Goal: Information Seeking & Learning: Learn about a topic

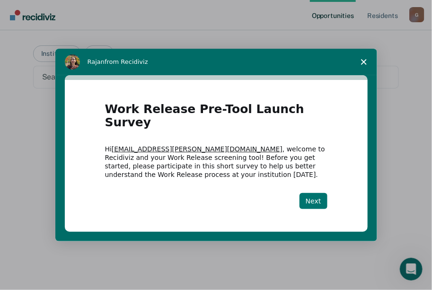
click at [309, 195] on button "Next" at bounding box center [313, 201] width 28 height 16
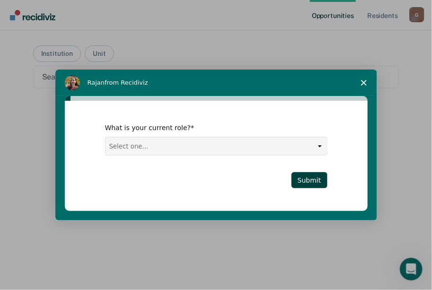
drag, startPoint x: 426, startPoint y: 0, endPoint x: 134, endPoint y: 26, distance: 292.9
click at [134, 26] on div "Intercom messenger" at bounding box center [216, 145] width 432 height 290
click at [319, 147] on select "Select one... Case Manager FUM Assistant Warden Warden" at bounding box center [215, 146] width 221 height 18
select select "Case Manager"
click at [105, 137] on select "Select one... Case Manager FUM Assistant Warden Warden" at bounding box center [215, 146] width 221 height 18
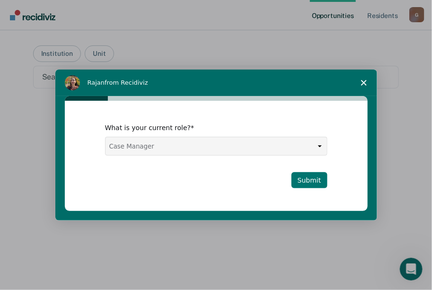
click at [305, 179] on button "Submit" at bounding box center [309, 180] width 36 height 16
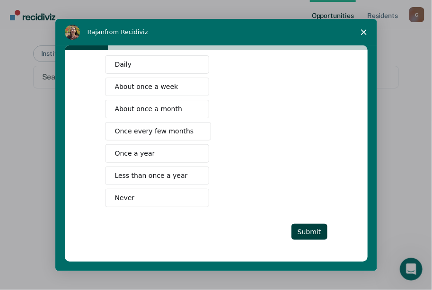
scroll to position [16, 0]
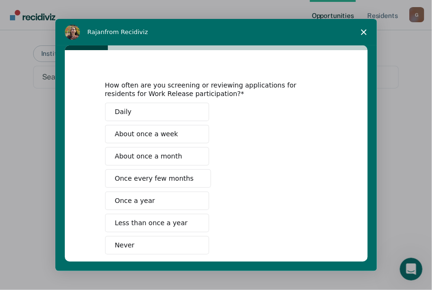
click at [183, 159] on button "About once a month" at bounding box center [157, 156] width 104 height 18
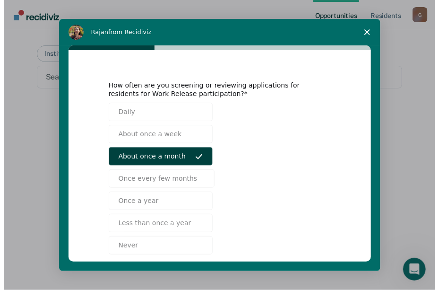
scroll to position [63, 0]
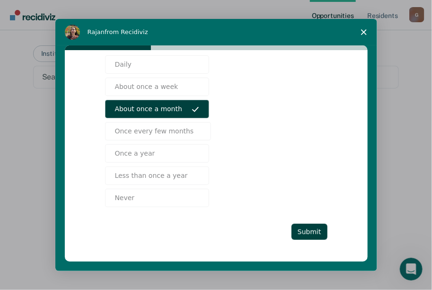
click at [362, 31] on polygon "Close survey" at bounding box center [364, 32] width 6 height 6
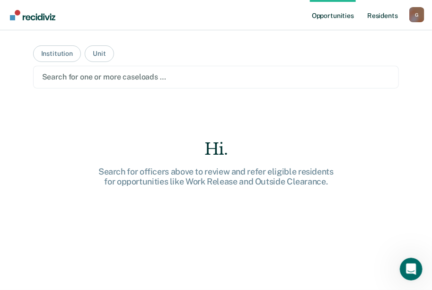
click at [390, 11] on link "Resident s" at bounding box center [382, 15] width 35 height 30
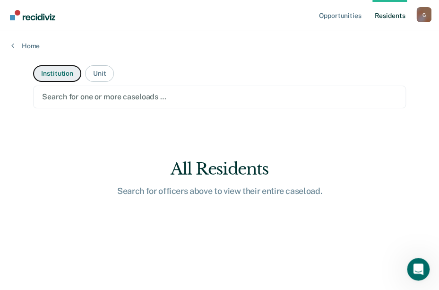
click at [54, 71] on button "Institution" at bounding box center [57, 73] width 48 height 17
click at [69, 95] on div at bounding box center [219, 96] width 355 height 11
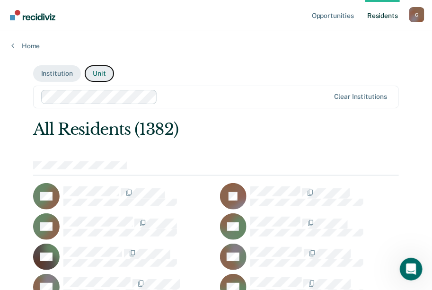
click at [94, 71] on button "Unit" at bounding box center [99, 73] width 29 height 17
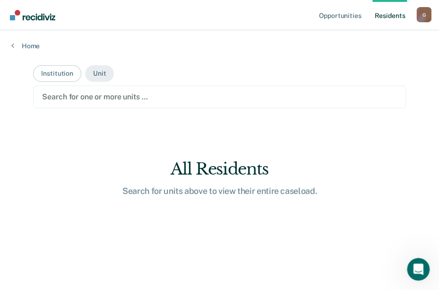
click at [107, 94] on div at bounding box center [219, 96] width 355 height 11
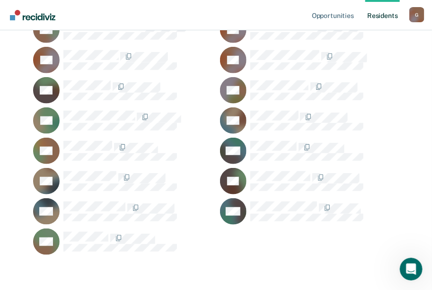
scroll to position [25, 0]
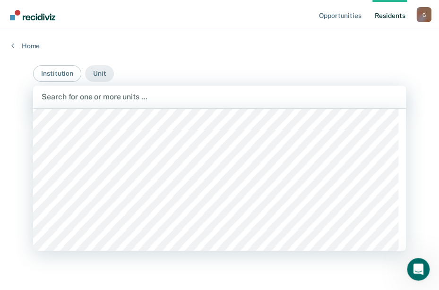
scroll to position [567, 0]
click at [177, 98] on div at bounding box center [220, 96] width 356 height 11
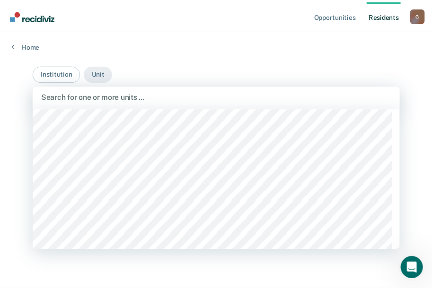
scroll to position [662, 0]
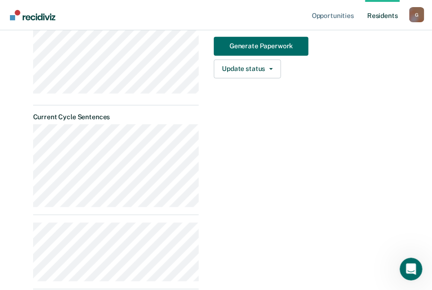
scroll to position [47, 0]
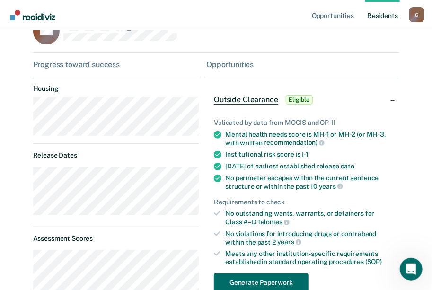
click at [292, 103] on span "Eligible" at bounding box center [299, 99] width 27 height 9
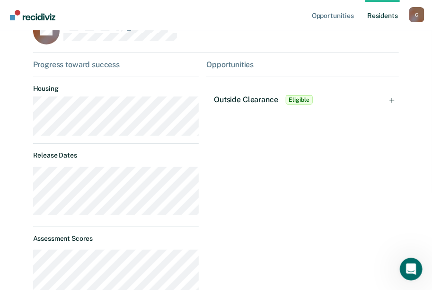
drag, startPoint x: 329, startPoint y: 121, endPoint x: 202, endPoint y: 130, distance: 127.5
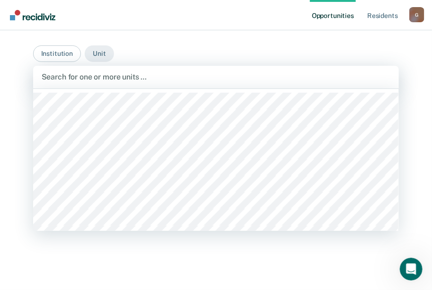
click at [175, 77] on div at bounding box center [216, 76] width 349 height 11
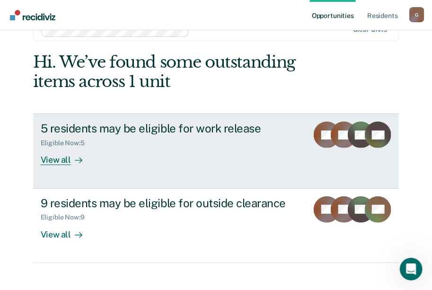
scroll to position [57, 0]
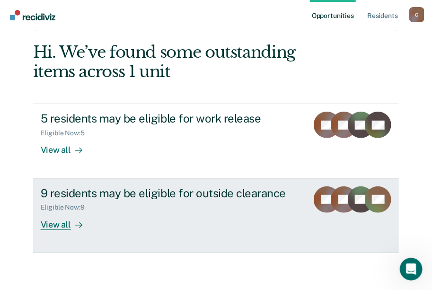
click at [50, 223] on div "View all" at bounding box center [67, 220] width 53 height 18
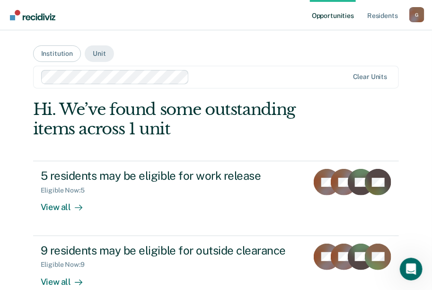
scroll to position [57, 0]
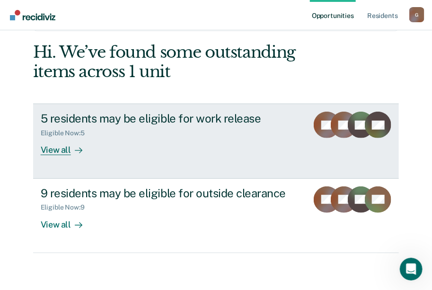
click at [86, 131] on div "Eligible Now : 5" at bounding box center [67, 133] width 52 height 8
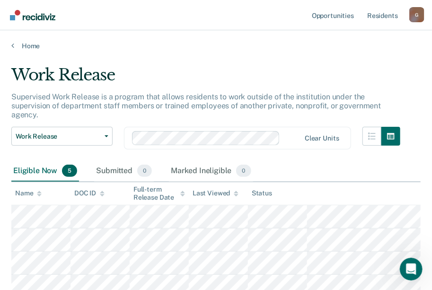
scroll to position [89, 0]
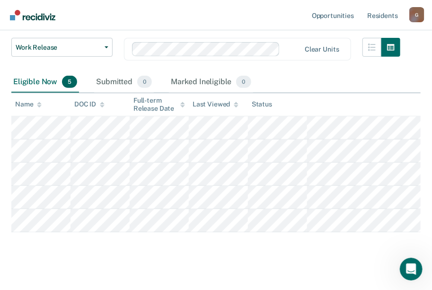
scroll to position [38, 0]
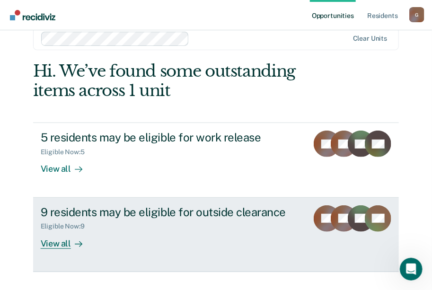
click at [143, 209] on div "9 residents may be eligible for outside clearance" at bounding box center [171, 212] width 260 height 14
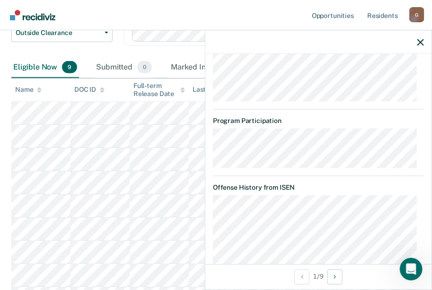
scroll to position [726, 0]
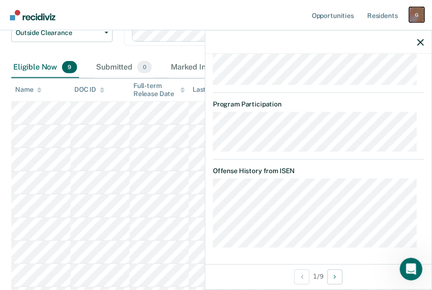
click at [412, 16] on div "G" at bounding box center [416, 14] width 15 height 15
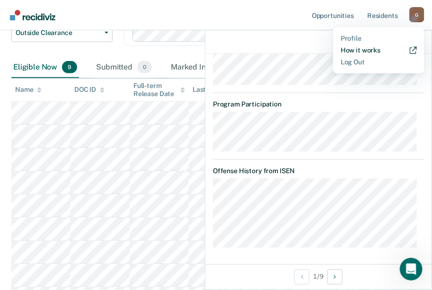
click at [352, 51] on link "How it works" at bounding box center [378, 50] width 76 height 8
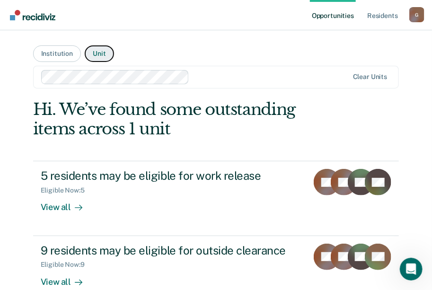
click at [92, 55] on button "Unit" at bounding box center [99, 53] width 29 height 17
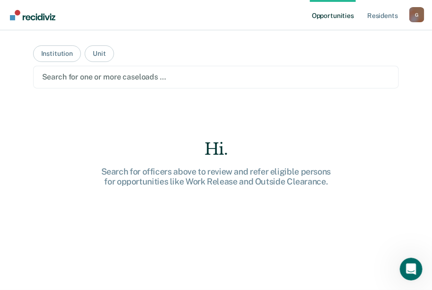
click at [176, 76] on div at bounding box center [216, 76] width 348 height 11
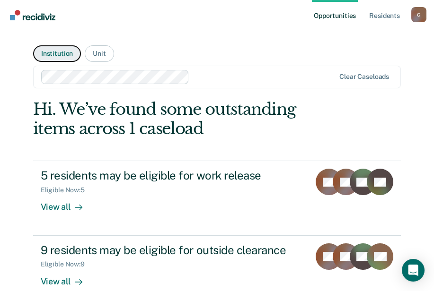
click at [61, 56] on button "Institution" at bounding box center [57, 53] width 48 height 17
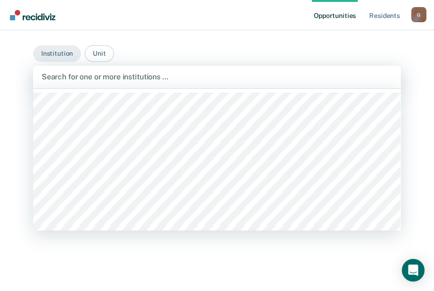
click at [106, 85] on div "Search for one or more institutions …" at bounding box center [216, 77] width 367 height 23
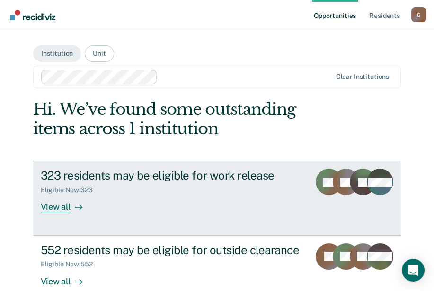
scroll to position [56, 0]
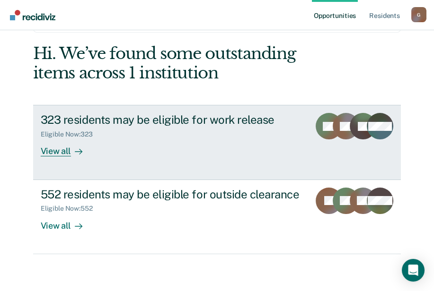
click at [59, 147] on div "View all" at bounding box center [67, 148] width 53 height 18
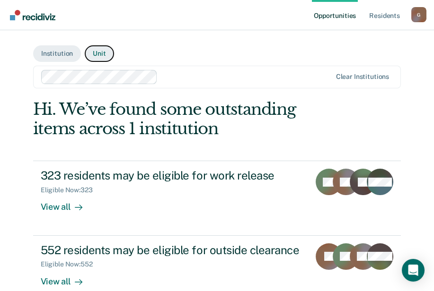
click at [91, 51] on button "Unit" at bounding box center [99, 53] width 29 height 17
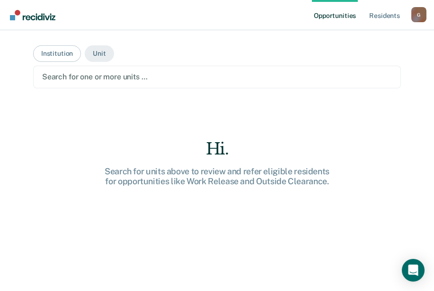
click at [140, 71] on div at bounding box center [216, 76] width 349 height 11
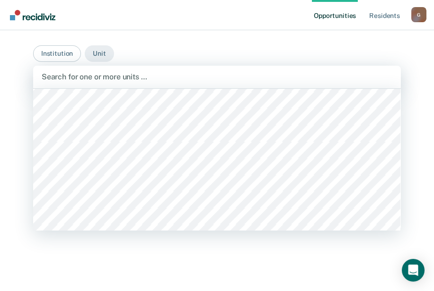
scroll to position [520, 0]
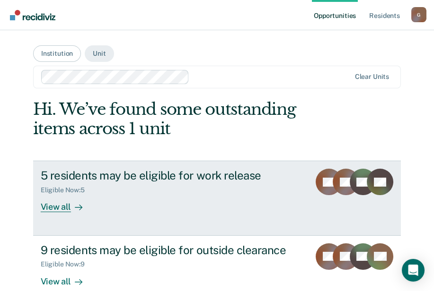
click at [144, 187] on div "Eligible Now : 5" at bounding box center [171, 188] width 261 height 12
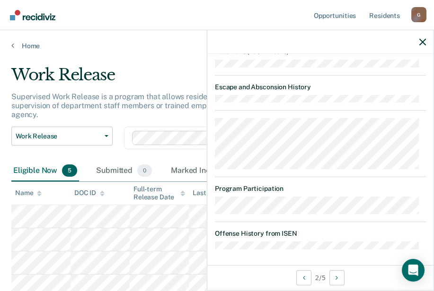
scroll to position [710, 0]
click at [390, 12] on link "Resident s" at bounding box center [384, 15] width 35 height 30
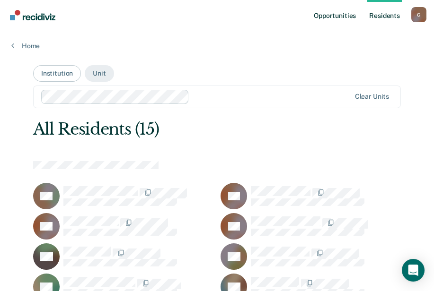
click at [330, 20] on link "Opportunities" at bounding box center [335, 15] width 46 height 30
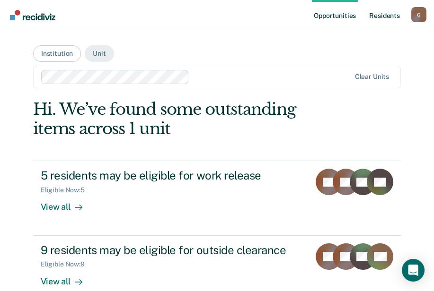
click at [388, 15] on link "Resident s" at bounding box center [384, 15] width 35 height 30
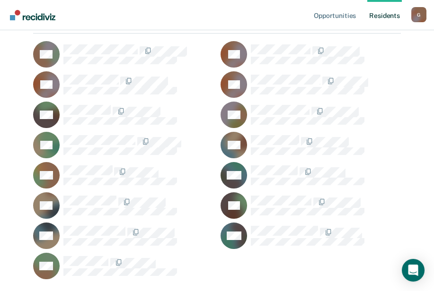
scroll to position [165, 0]
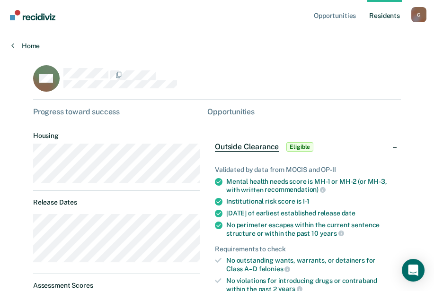
click at [27, 43] on link "Home" at bounding box center [216, 46] width 411 height 9
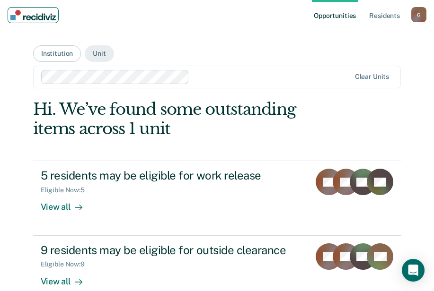
click at [17, 14] on img "Main navigation" at bounding box center [32, 15] width 45 height 10
click at [233, 41] on main "Institution Unit Clear units Hi. We’ve found some outstanding items across 1 un…" at bounding box center [217, 177] width 390 height 295
click at [414, 14] on div "G" at bounding box center [418, 14] width 15 height 15
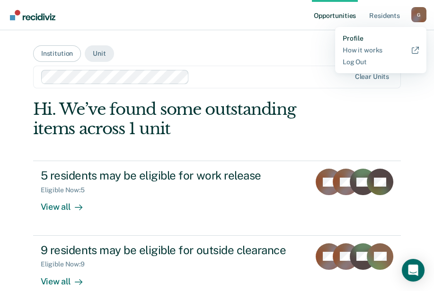
click at [348, 37] on link "Profile" at bounding box center [380, 39] width 76 height 8
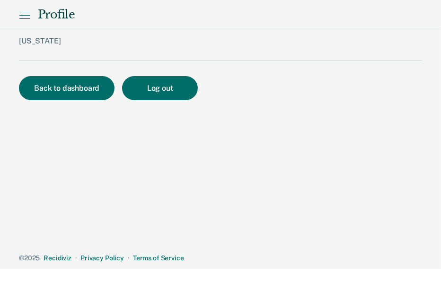
click at [23, 12] on icon at bounding box center [25, 12] width 10 height 0
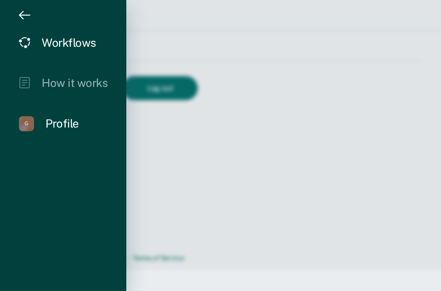
click at [67, 48] on div "Workflows" at bounding box center [69, 43] width 54 height 14
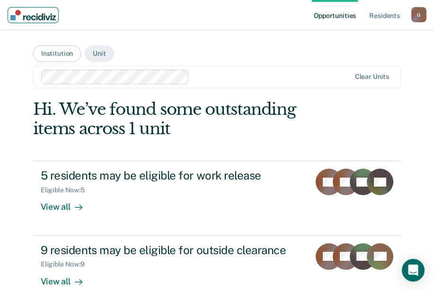
click at [12, 16] on img "Main navigation" at bounding box center [32, 15] width 45 height 10
click at [418, 10] on div "G" at bounding box center [418, 14] width 15 height 15
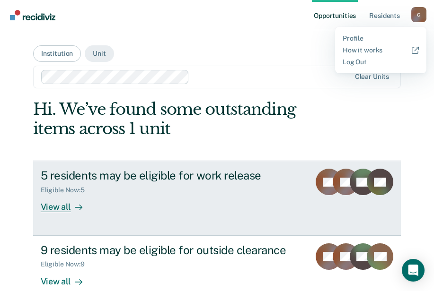
scroll to position [56, 0]
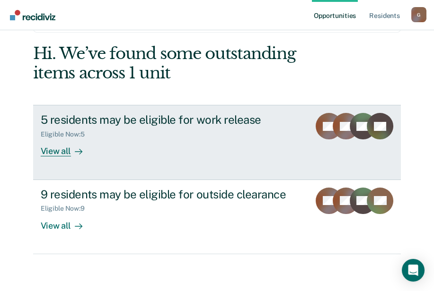
click at [102, 124] on div "5 residents may be eligible for work release" at bounding box center [171, 120] width 261 height 14
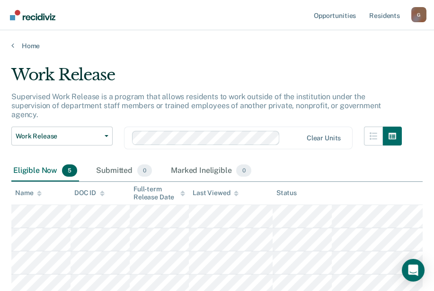
scroll to position [47, 0]
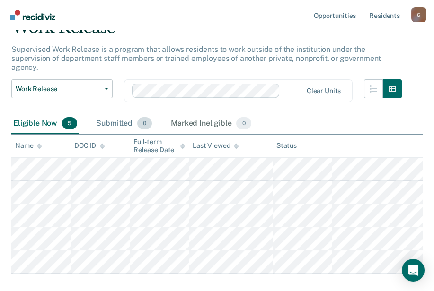
click at [111, 113] on div "Submitted 0" at bounding box center [124, 123] width 60 height 21
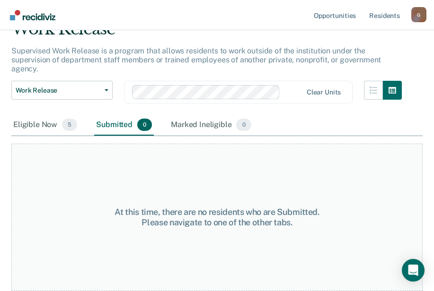
scroll to position [35, 0]
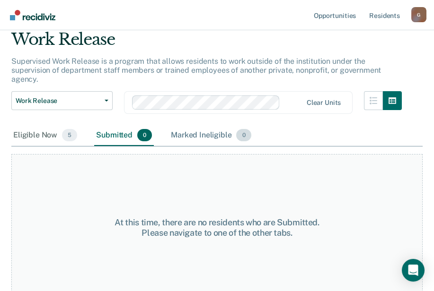
click at [207, 127] on div "Marked Ineligible 0" at bounding box center [211, 135] width 84 height 21
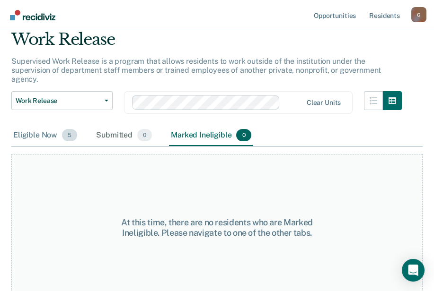
click at [34, 125] on div "Eligible Now 5" at bounding box center [45, 135] width 68 height 21
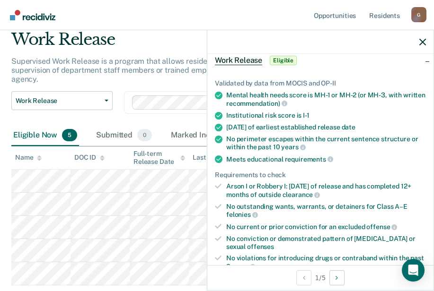
scroll to position [0, 0]
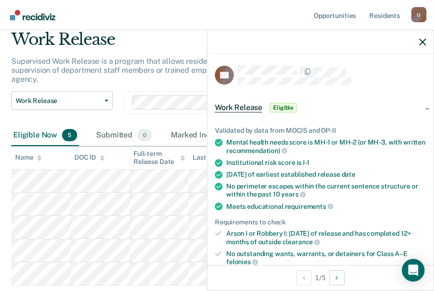
click at [239, 109] on span "Work Release" at bounding box center [238, 107] width 47 height 9
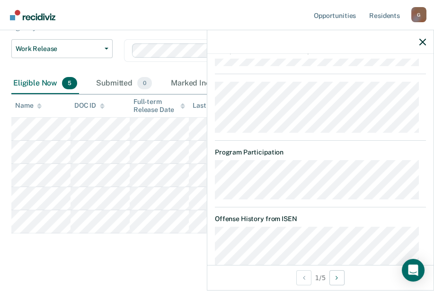
scroll to position [423, 0]
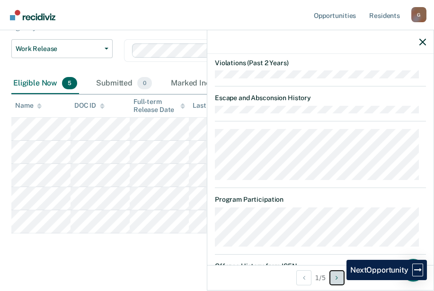
click at [338, 280] on button "Next Opportunity" at bounding box center [336, 277] width 15 height 15
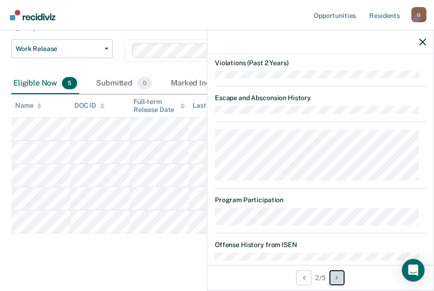
scroll to position [419, 0]
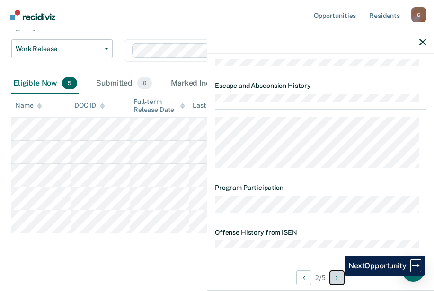
click at [337, 276] on icon "Next Opportunity" at bounding box center [336, 278] width 2 height 7
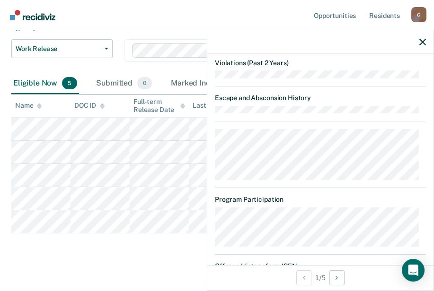
scroll to position [0, 0]
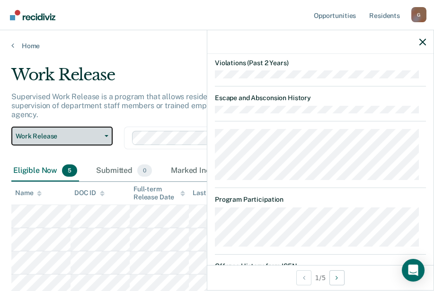
click at [107, 129] on button "Work Release" at bounding box center [61, 136] width 101 height 19
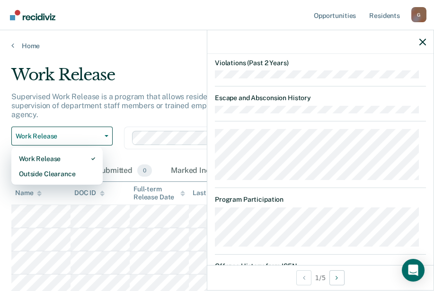
click at [116, 65] on div "Work Release" at bounding box center [206, 78] width 390 height 27
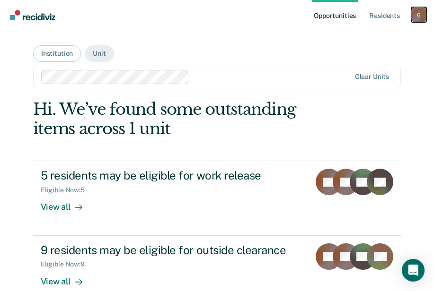
click at [417, 11] on div "G" at bounding box center [418, 14] width 15 height 15
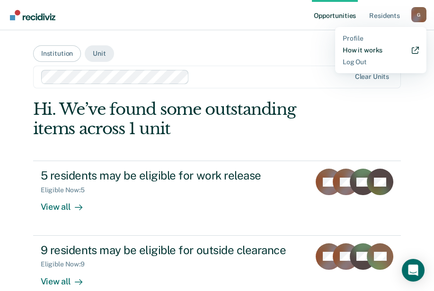
click at [363, 50] on link "How it works" at bounding box center [380, 50] width 76 height 8
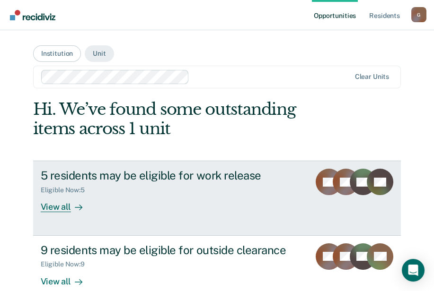
click at [60, 207] on div "View all" at bounding box center [67, 203] width 53 height 18
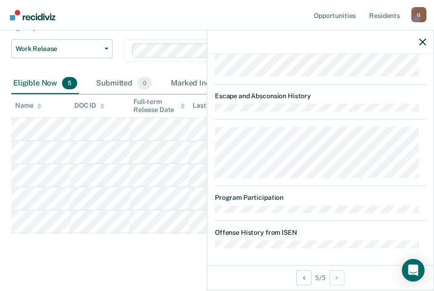
scroll to position [728, 0]
